Goal: Transaction & Acquisition: Purchase product/service

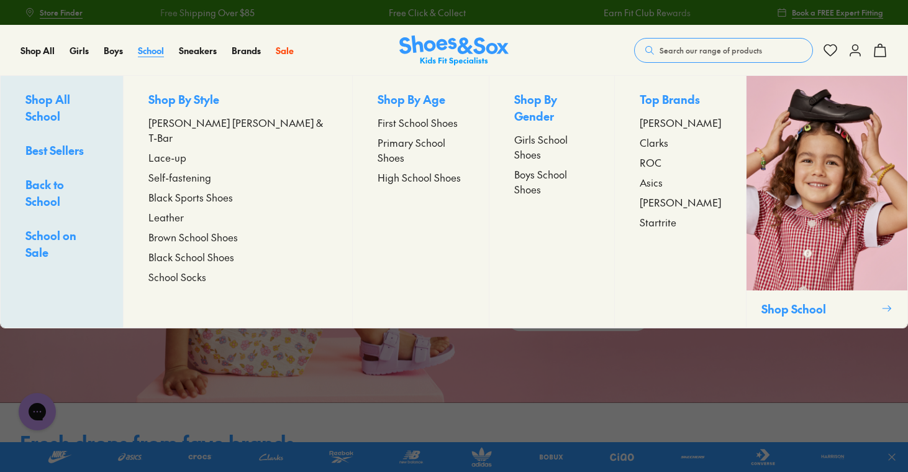
click at [155, 57] on link "School" at bounding box center [151, 50] width 26 height 13
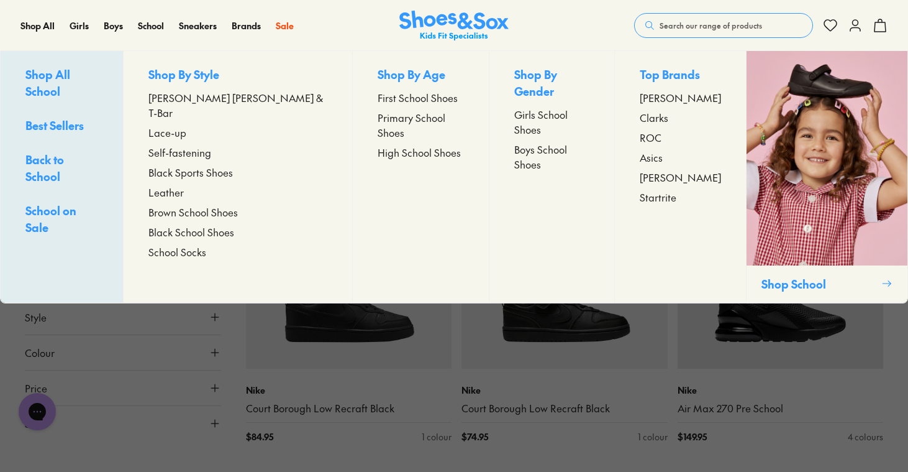
scroll to position [299, 0]
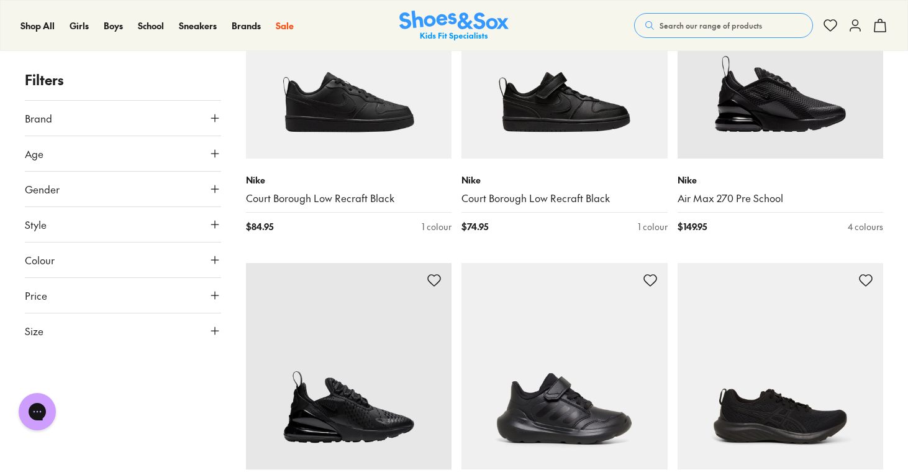
click at [66, 122] on button "Brand" at bounding box center [123, 118] width 196 height 35
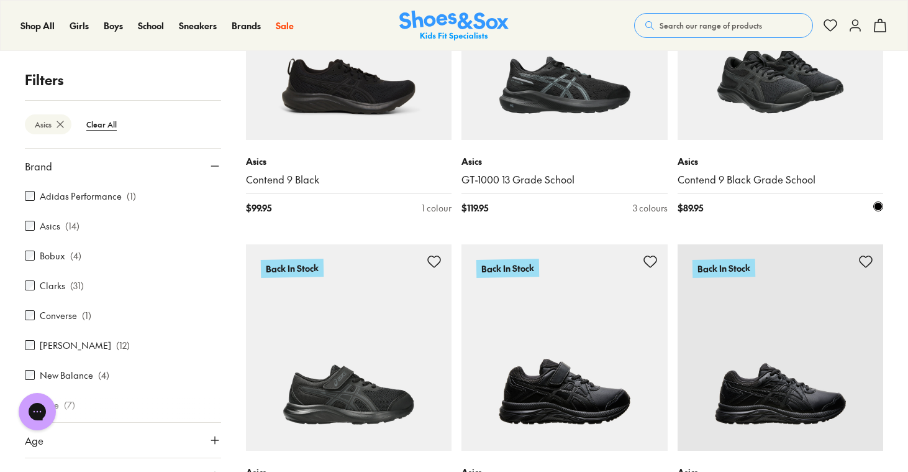
scroll to position [573, 0]
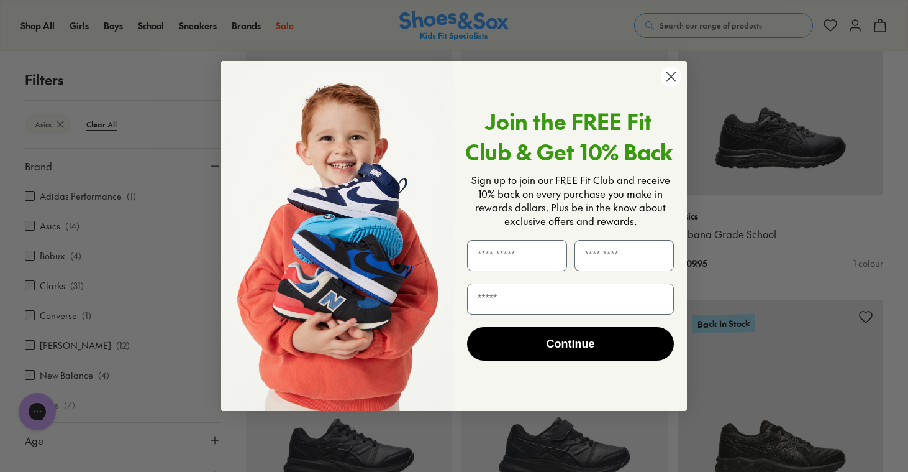
click at [675, 85] on circle "Close dialog" at bounding box center [671, 76] width 21 height 21
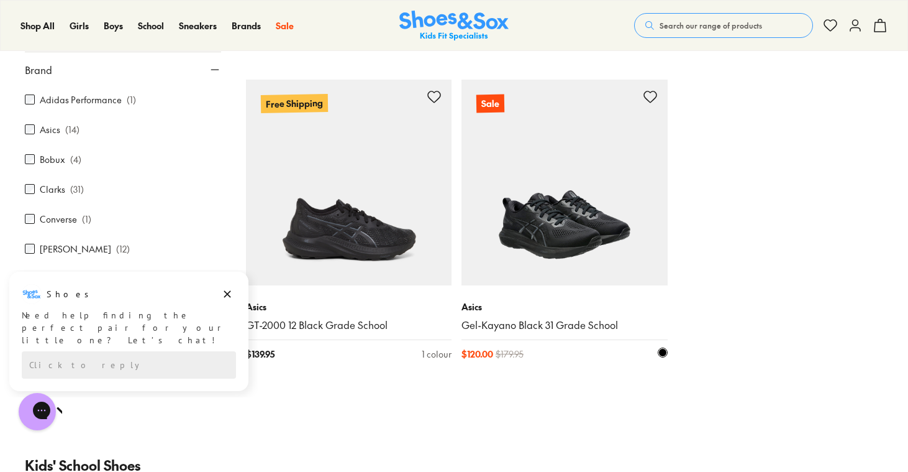
scroll to position [1415, 0]
click at [570, 260] on img at bounding box center [565, 183] width 206 height 206
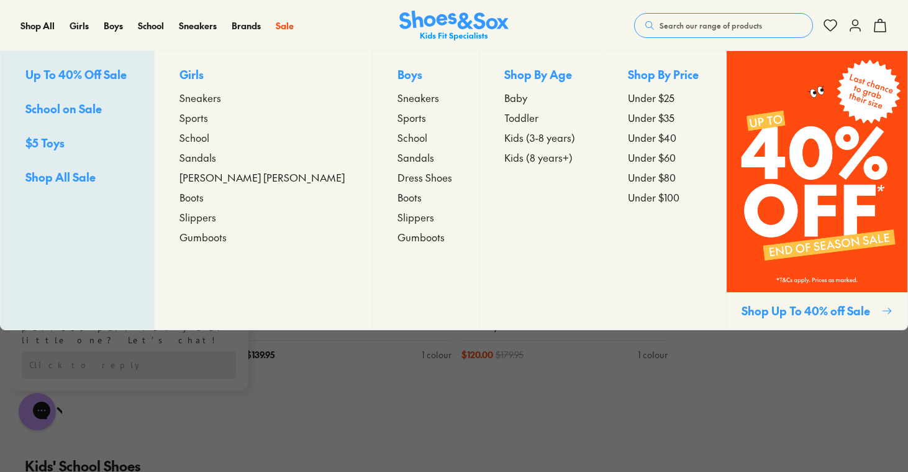
click at [398, 135] on span "School" at bounding box center [413, 137] width 30 height 15
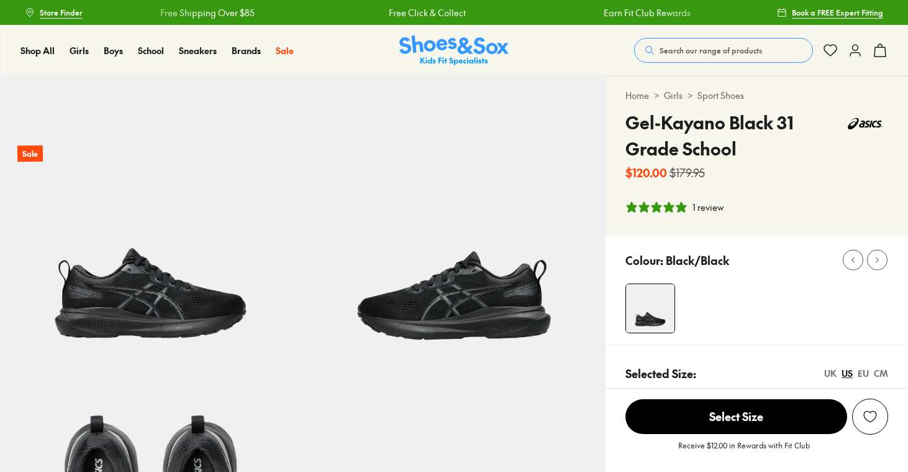
select select "*"
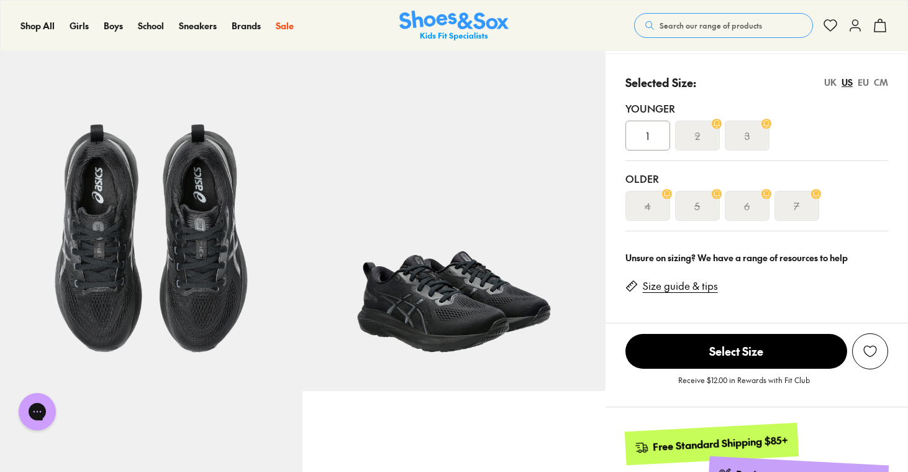
click at [697, 205] on s "5" at bounding box center [698, 205] width 6 height 15
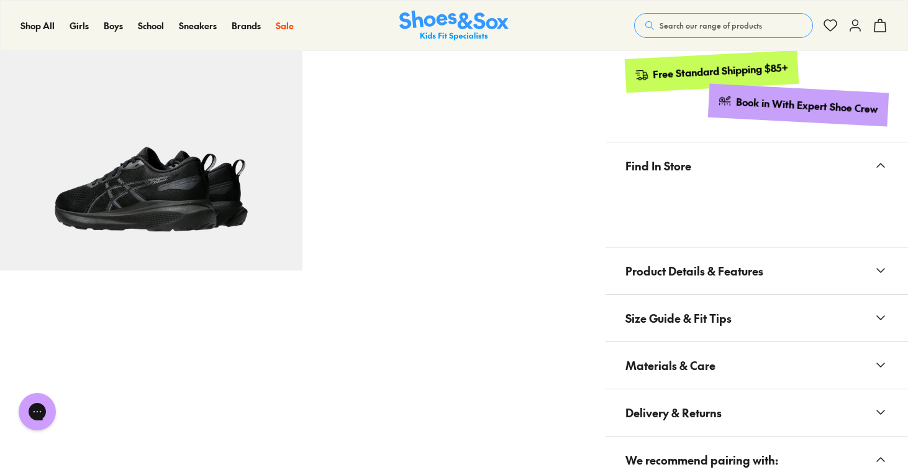
scroll to position [713, 0]
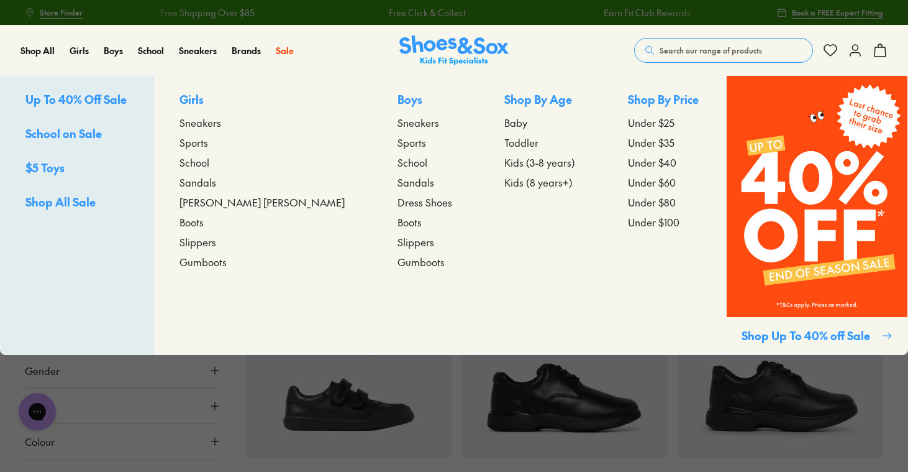
click at [398, 122] on span "Sneakers" at bounding box center [419, 122] width 42 height 15
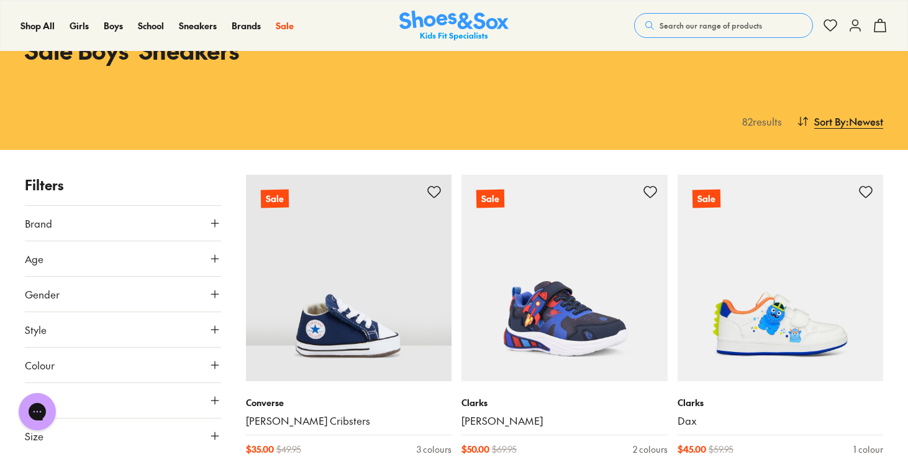
scroll to position [307, 0]
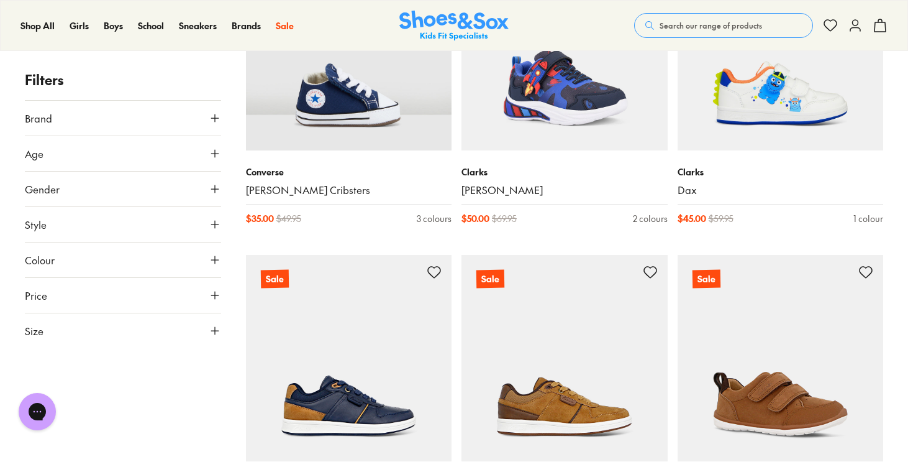
click at [37, 323] on span "Size" at bounding box center [34, 330] width 19 height 15
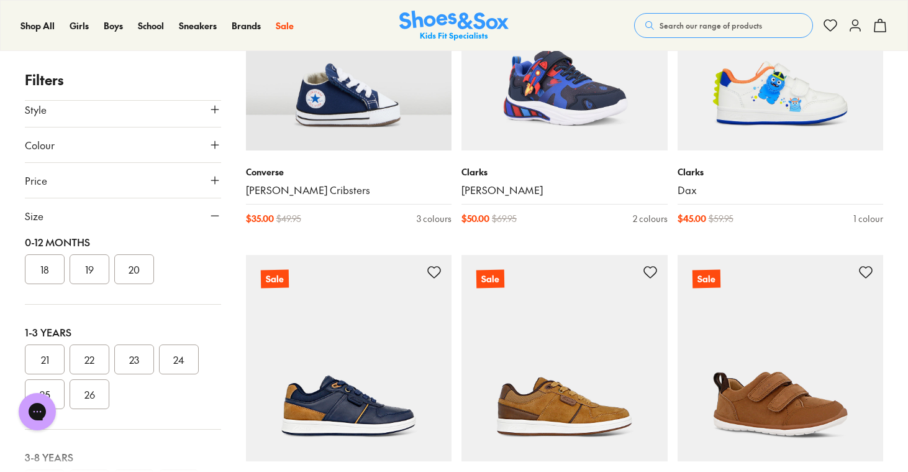
scroll to position [263, 0]
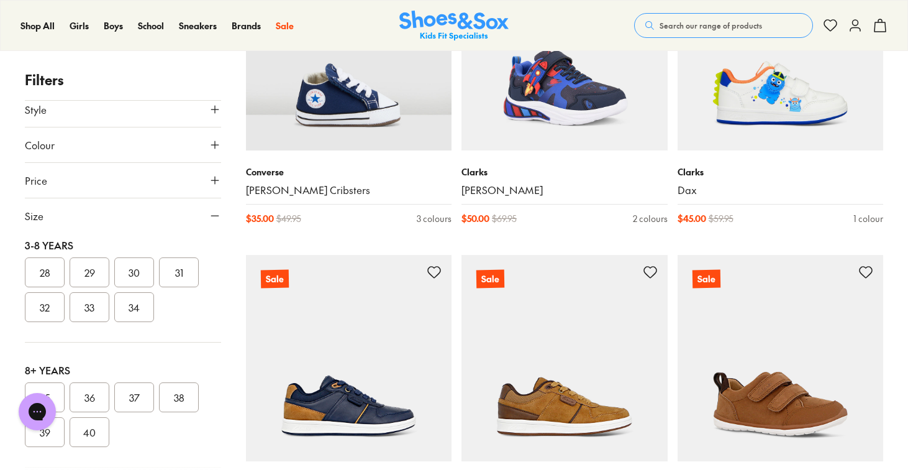
click at [57, 149] on button "Colour" at bounding box center [123, 144] width 196 height 35
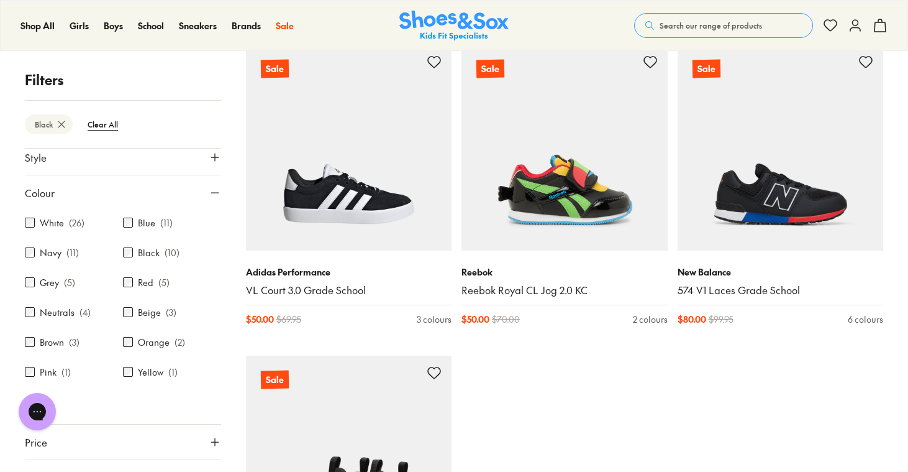
scroll to position [706, 0]
